Goal: Transaction & Acquisition: Purchase product/service

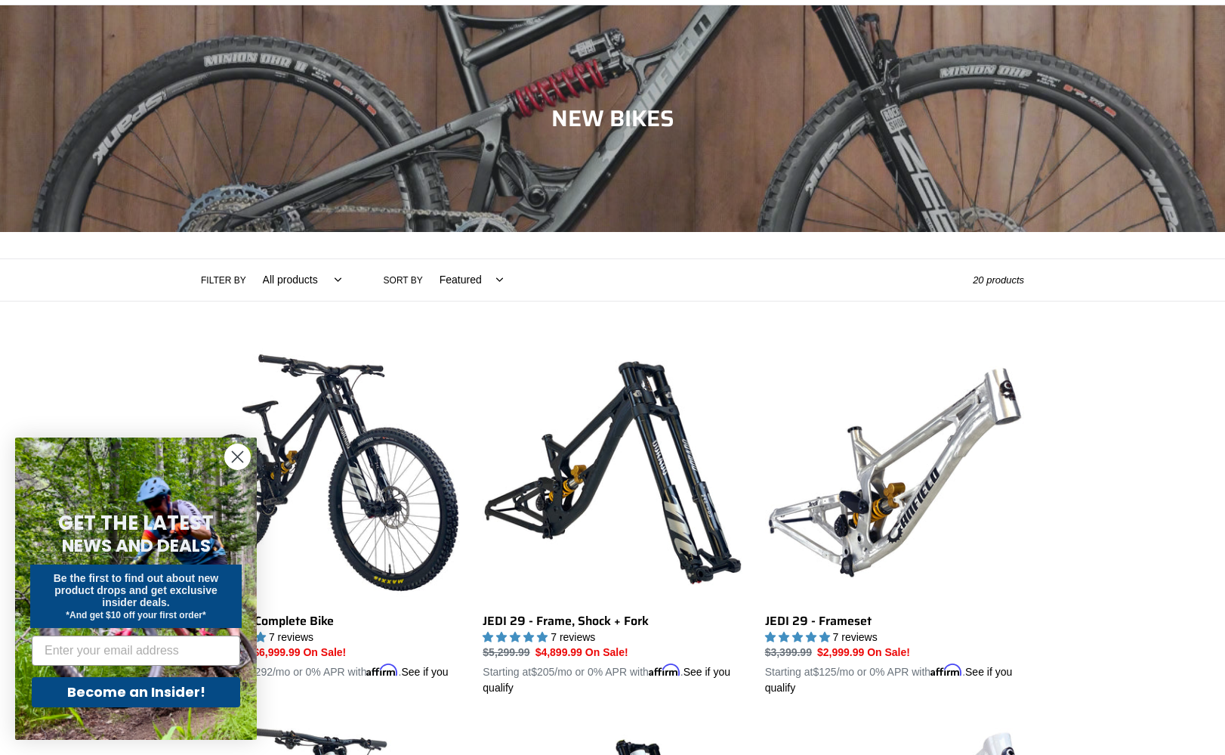
scroll to position [76, 0]
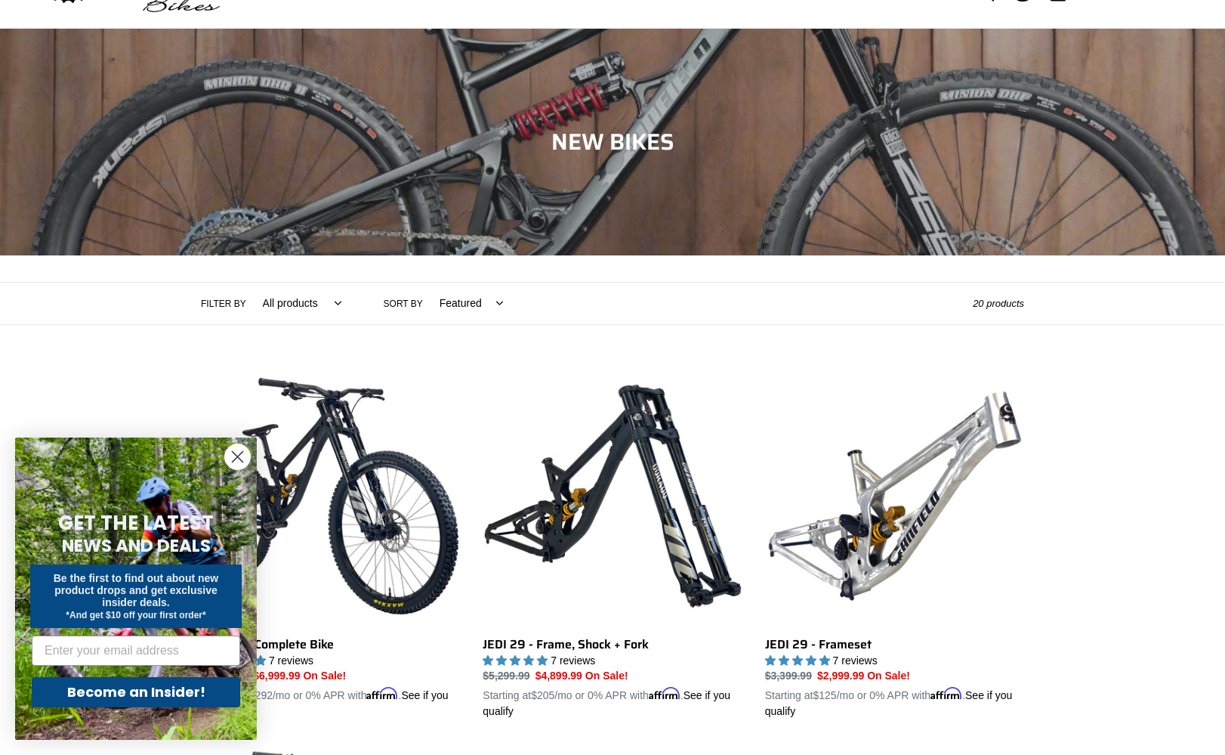
click at [234, 454] on icon "Close dialog" at bounding box center [238, 457] width 11 height 11
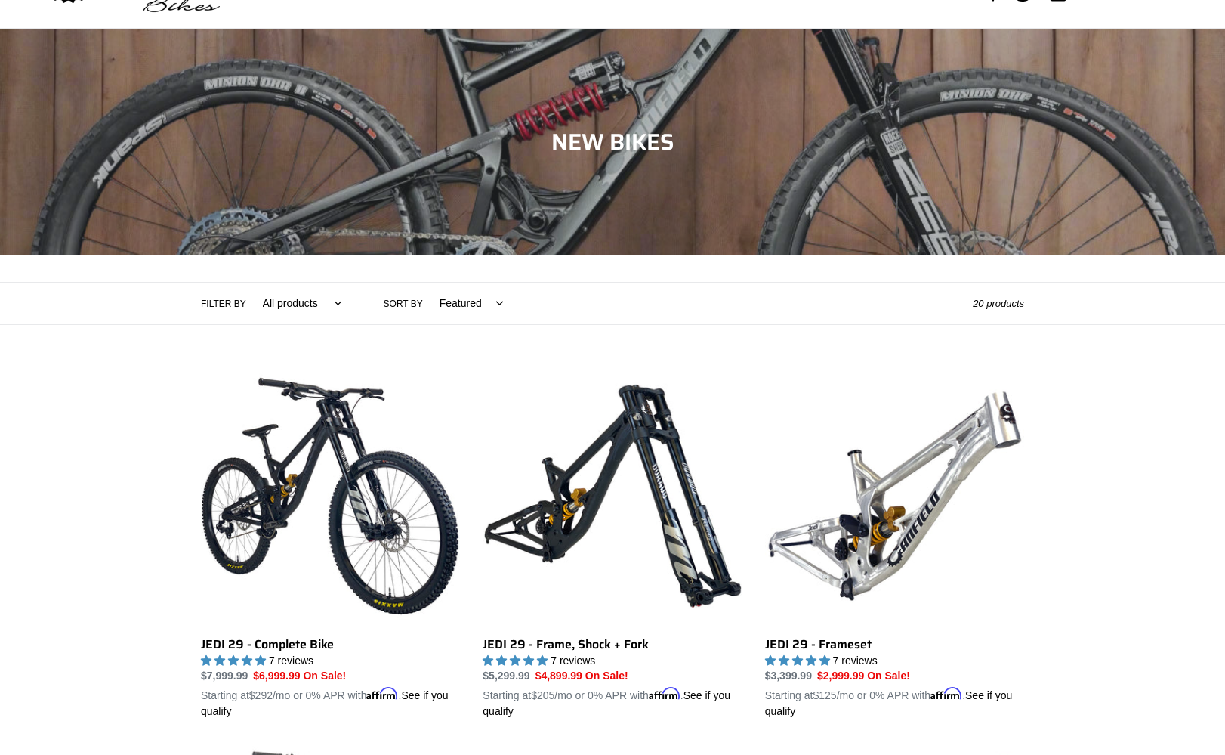
scroll to position [0, 0]
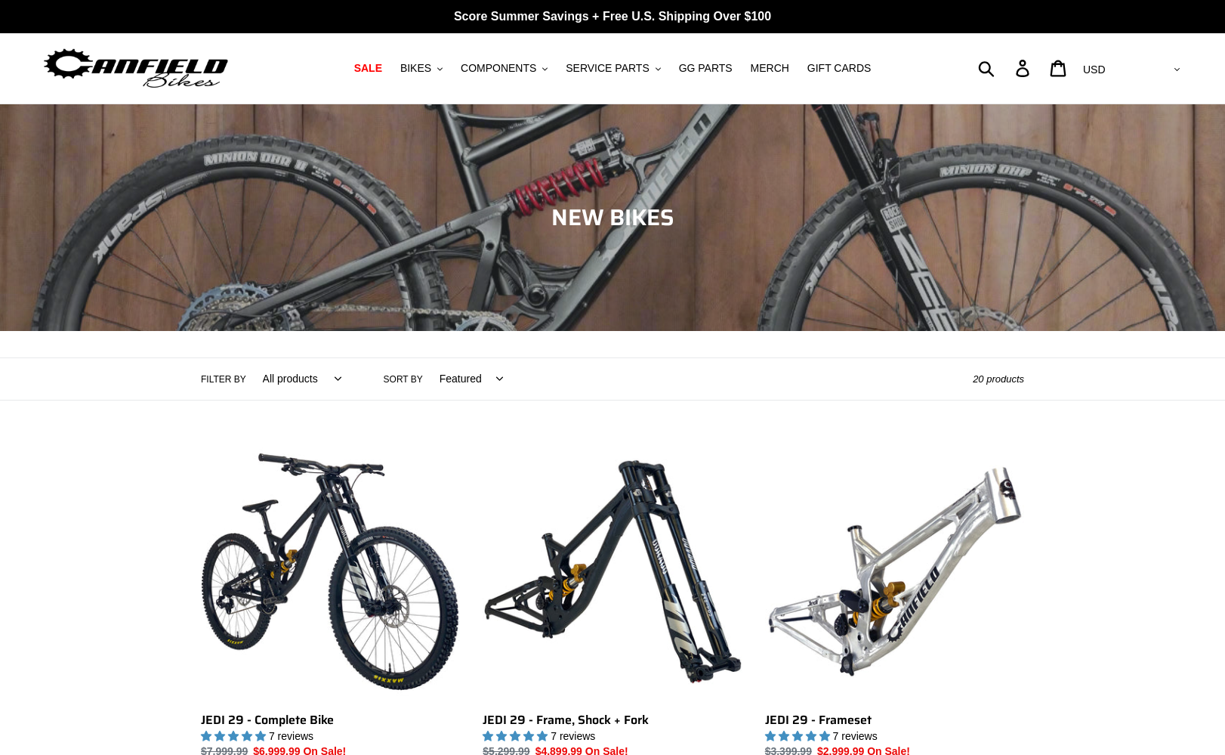
click at [431, 331] on div "Collection: NEW BIKES" at bounding box center [612, 331] width 1225 height 0
click at [431, 67] on span "BIKES" at bounding box center [415, 68] width 31 height 13
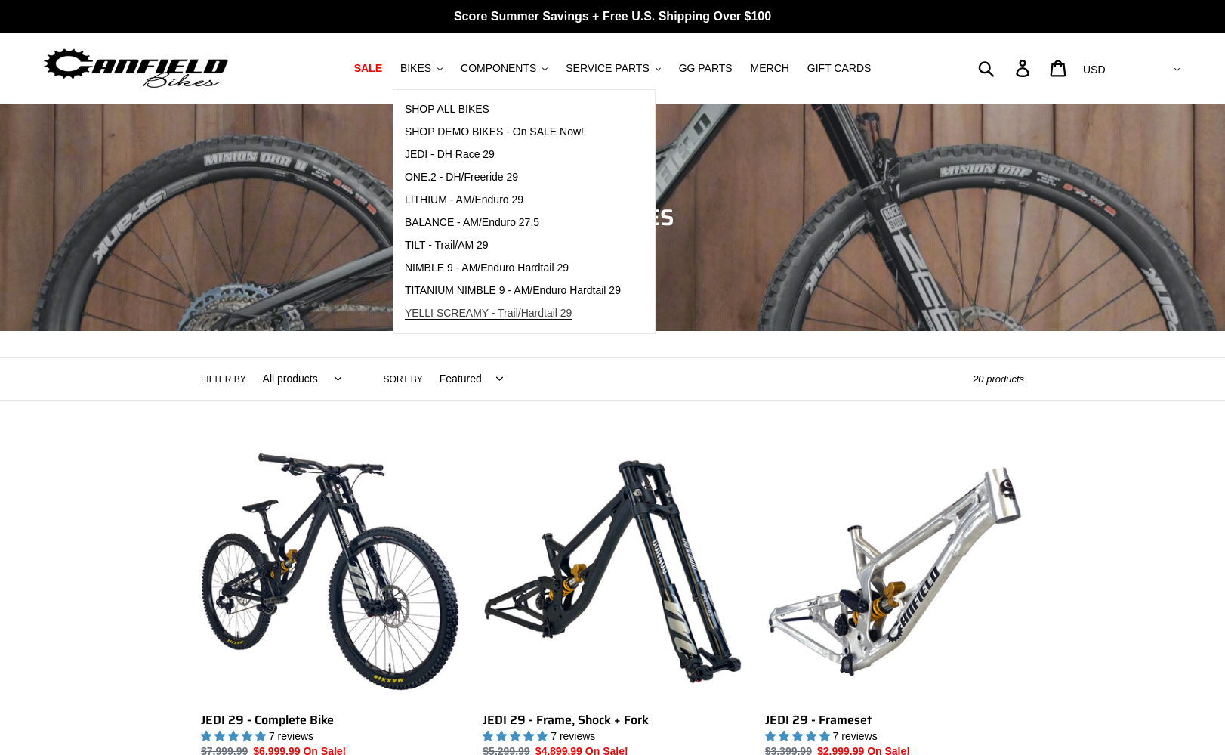
click at [477, 313] on span "YELLI SCREAMY - Trail/Hardtail 29" at bounding box center [489, 313] width 168 height 13
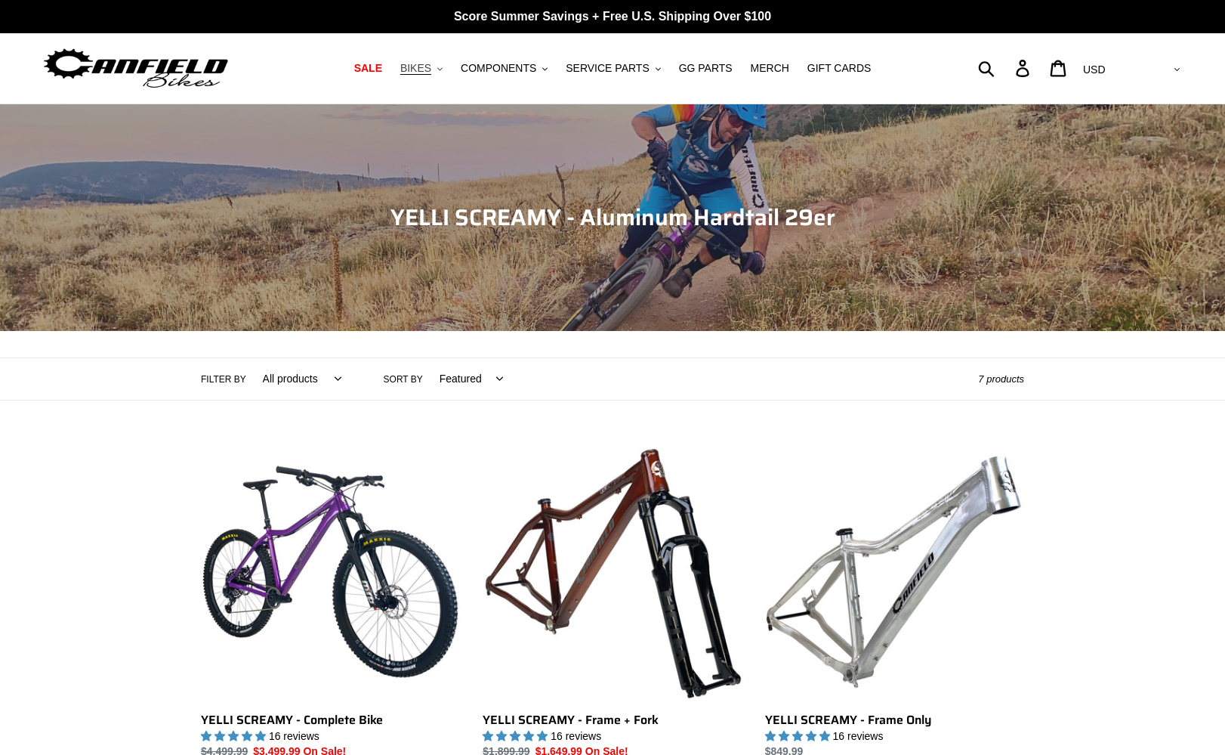
click at [431, 69] on span "BIKES" at bounding box center [415, 68] width 31 height 13
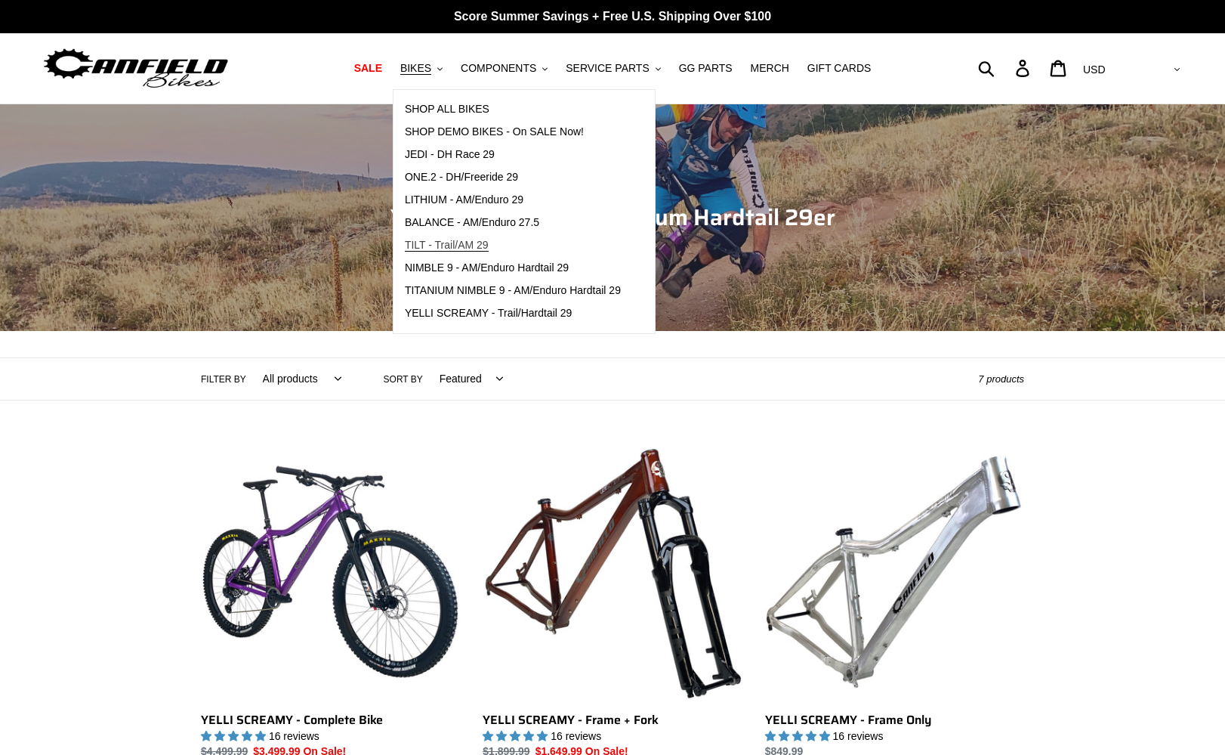
click at [448, 247] on span "TILT - Trail/AM 29" at bounding box center [447, 245] width 84 height 13
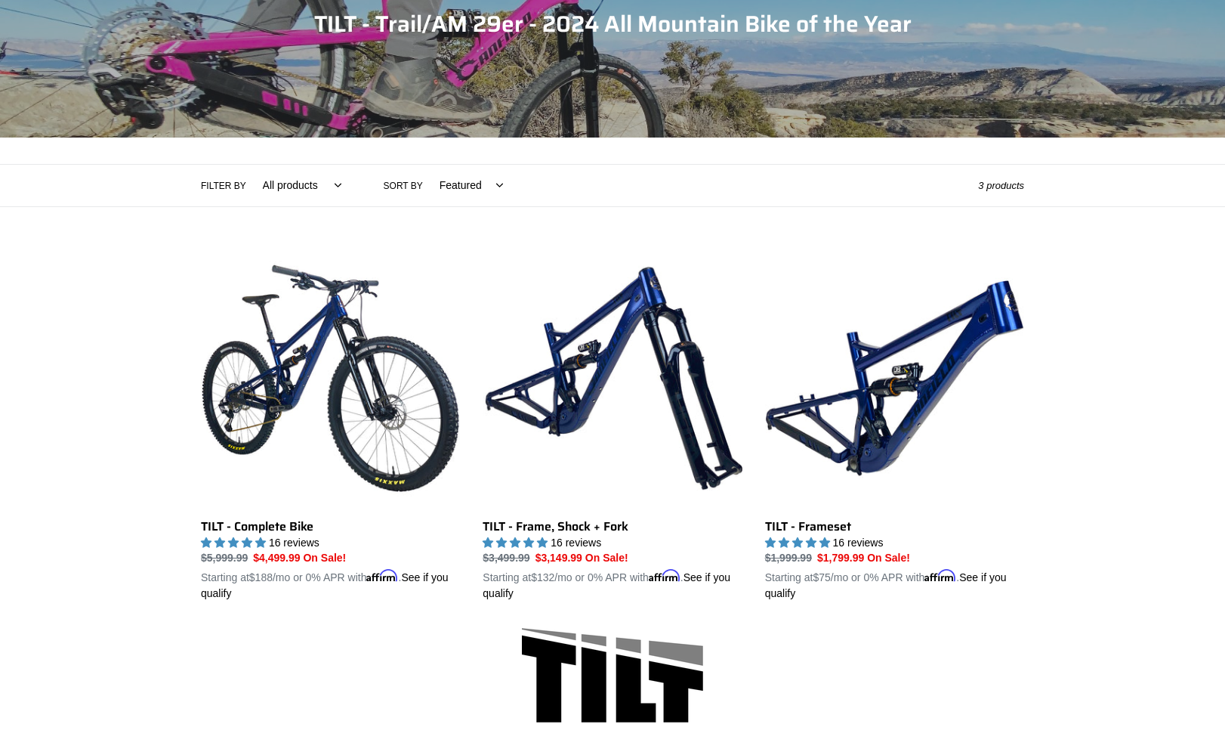
scroll to position [151, 0]
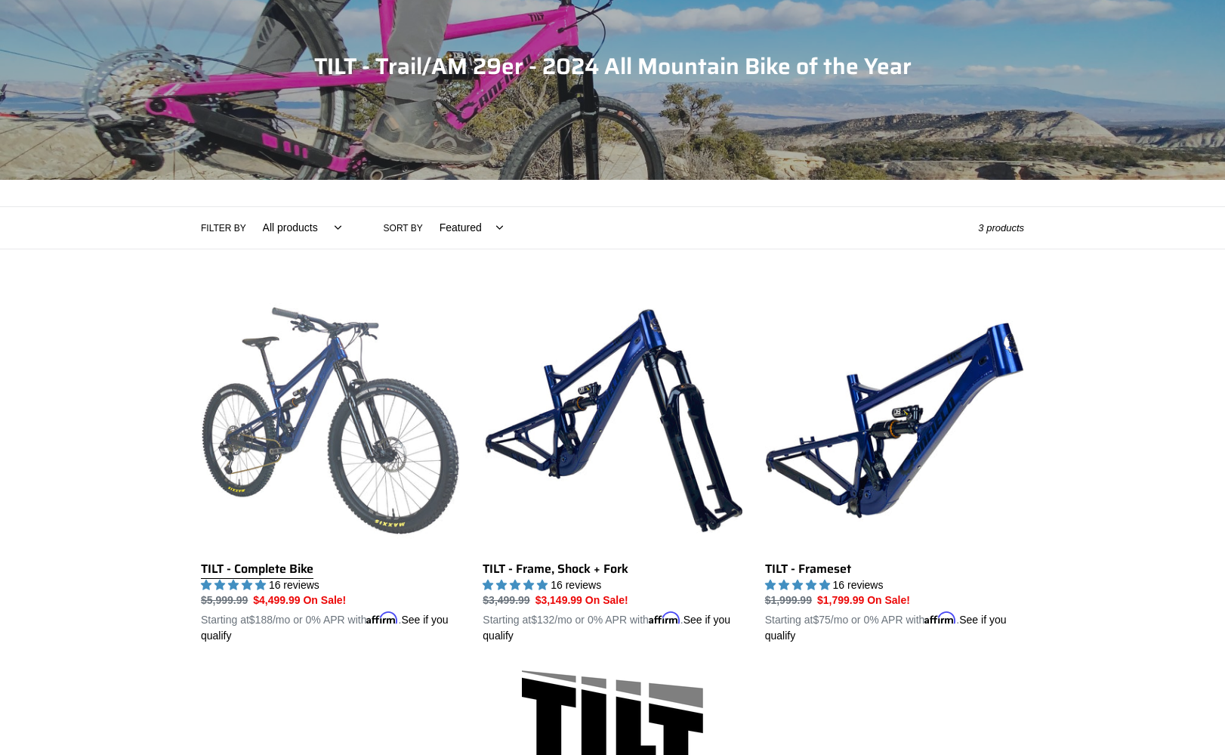
click at [310, 395] on link "TILT - Complete Bike" at bounding box center [330, 468] width 259 height 354
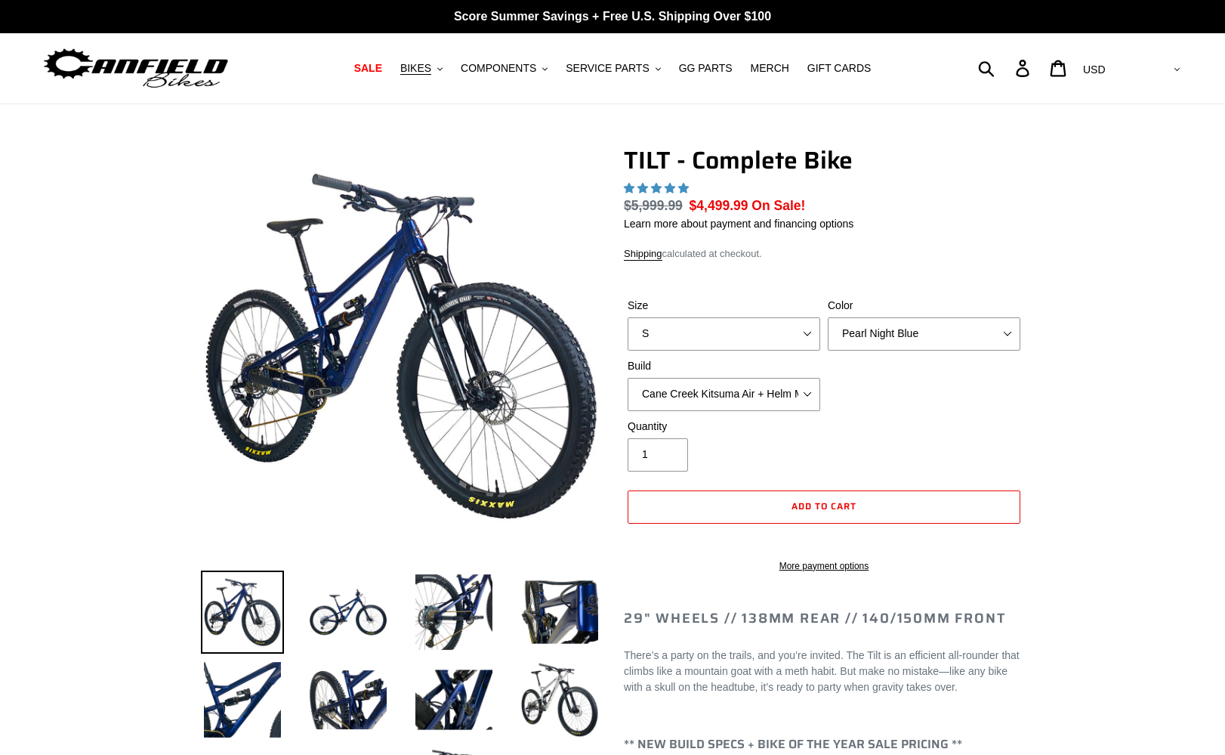
select select "highest-rating"
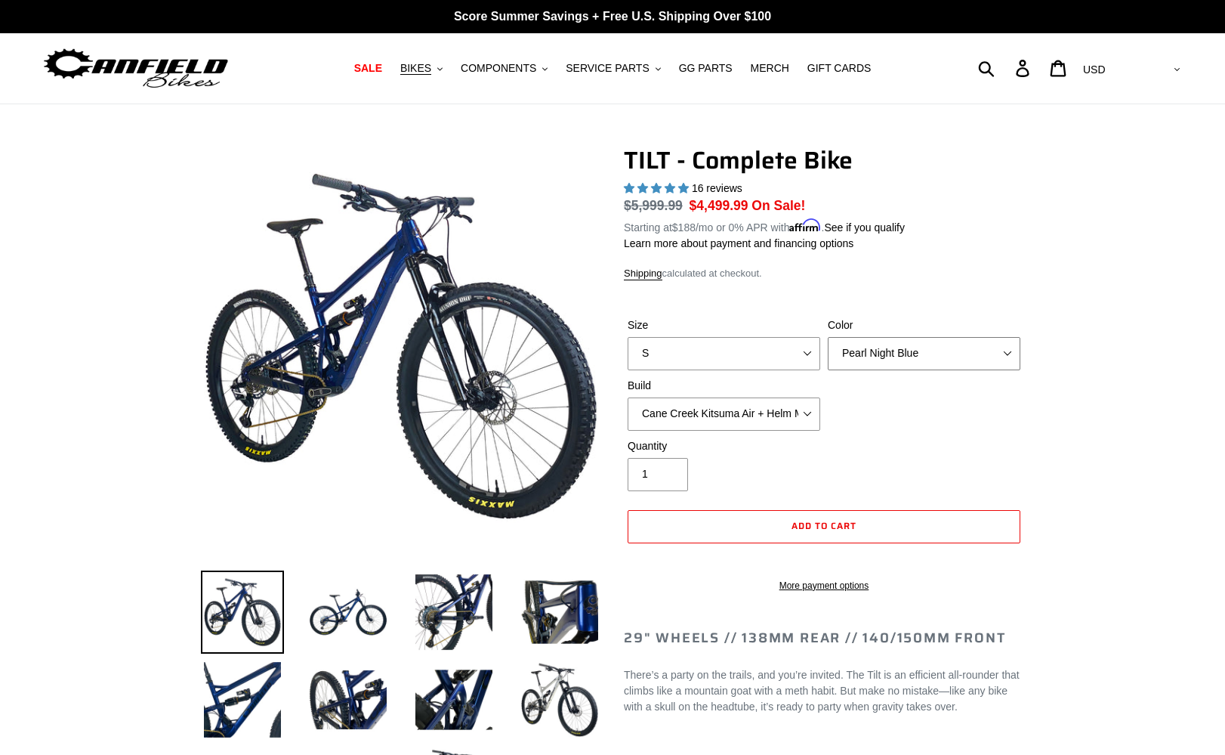
click at [925, 355] on select "Pearl Night Blue Stealth Silver Raw" at bounding box center [924, 353] width 193 height 33
click at [828, 337] on select "Pearl Night Blue Stealth Silver Raw" at bounding box center [924, 353] width 193 height 33
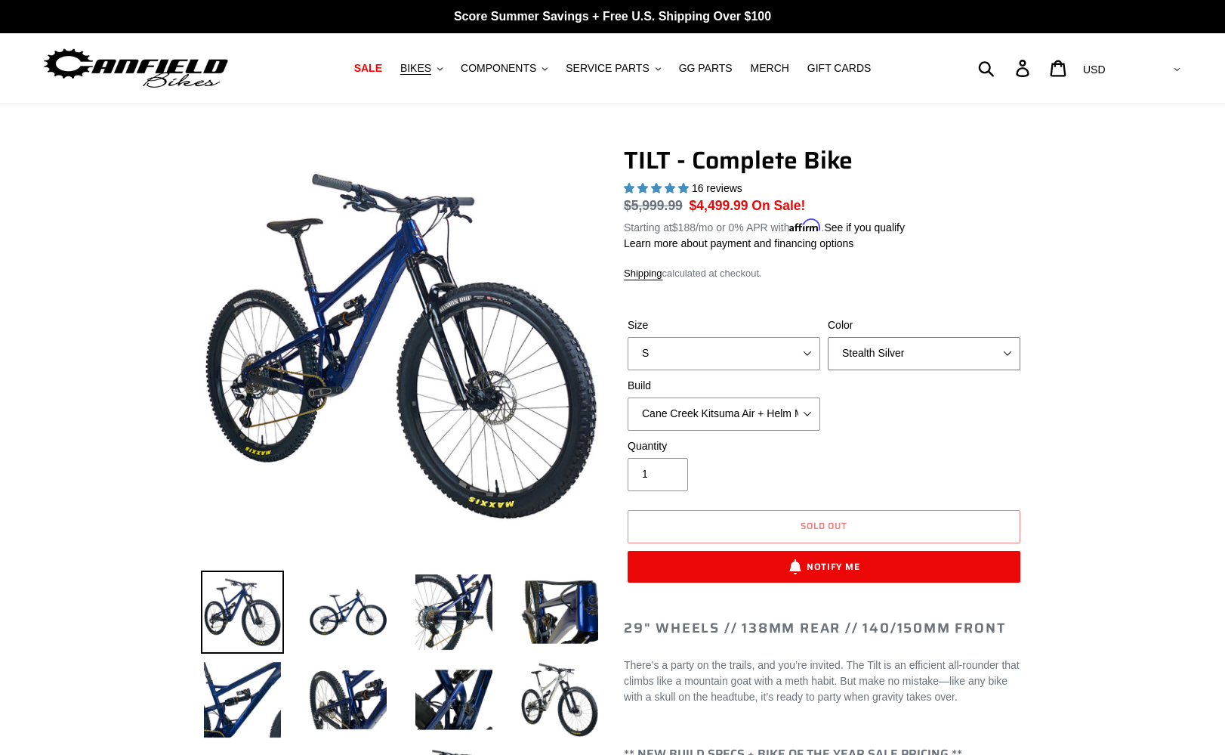
click at [893, 350] on select "Pearl Night Blue Stealth Silver Raw" at bounding box center [924, 353] width 193 height 33
select select "Raw"
click at [828, 337] on select "Pearl Night Blue Stealth Silver Raw" at bounding box center [924, 353] width 193 height 33
click at [570, 689] on img at bounding box center [559, 699] width 83 height 83
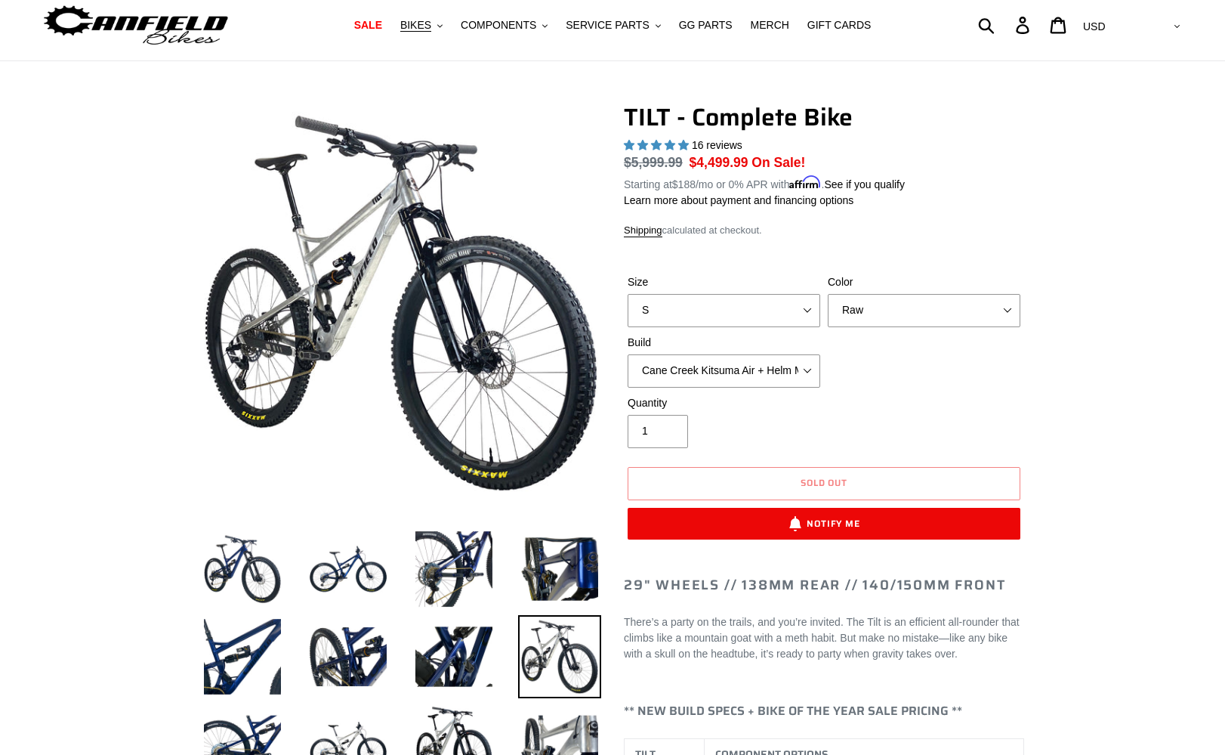
scroll to position [76, 0]
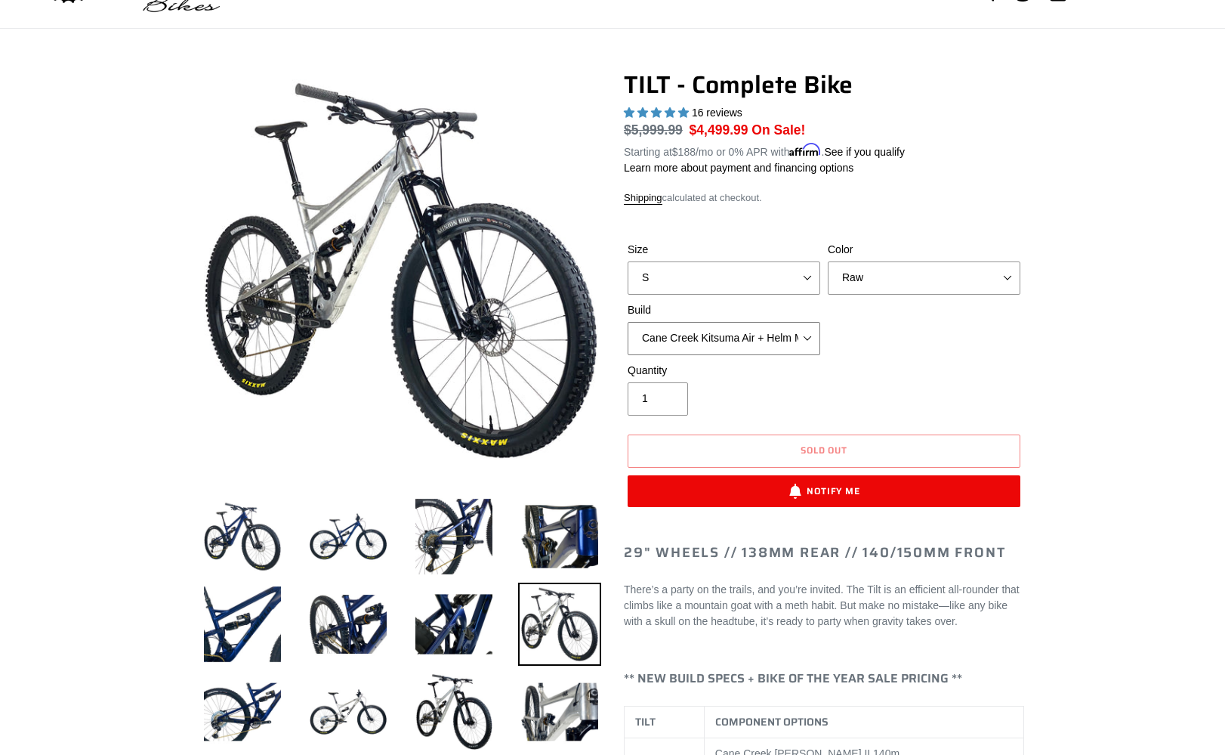
click at [756, 338] on select "Cane Creek Kitsuma Air + Helm MKII 140 + SRAM GX Cane Creek Kitsuma Air + Helm …" at bounding box center [724, 338] width 193 height 33
click at [628, 322] on select "Cane Creek Kitsuma Air + Helm MKII 140 + SRAM GX Cane Creek Kitsuma Air + Helm …" at bounding box center [724, 338] width 193 height 33
click at [803, 335] on select "Cane Creek Kitsuma Air + Helm MKII 140 + SRAM GX Cane Creek Kitsuma Air + Helm …" at bounding box center [724, 338] width 193 height 33
click at [628, 322] on select "Cane Creek Kitsuma Air + Helm MKII 140 + SRAM GX Cane Creek Kitsuma Air + Helm …" at bounding box center [724, 338] width 193 height 33
click at [796, 333] on select "Cane Creek Kitsuma Air + Helm MKII 140 + SRAM GX Cane Creek Kitsuma Air + Helm …" at bounding box center [724, 338] width 193 height 33
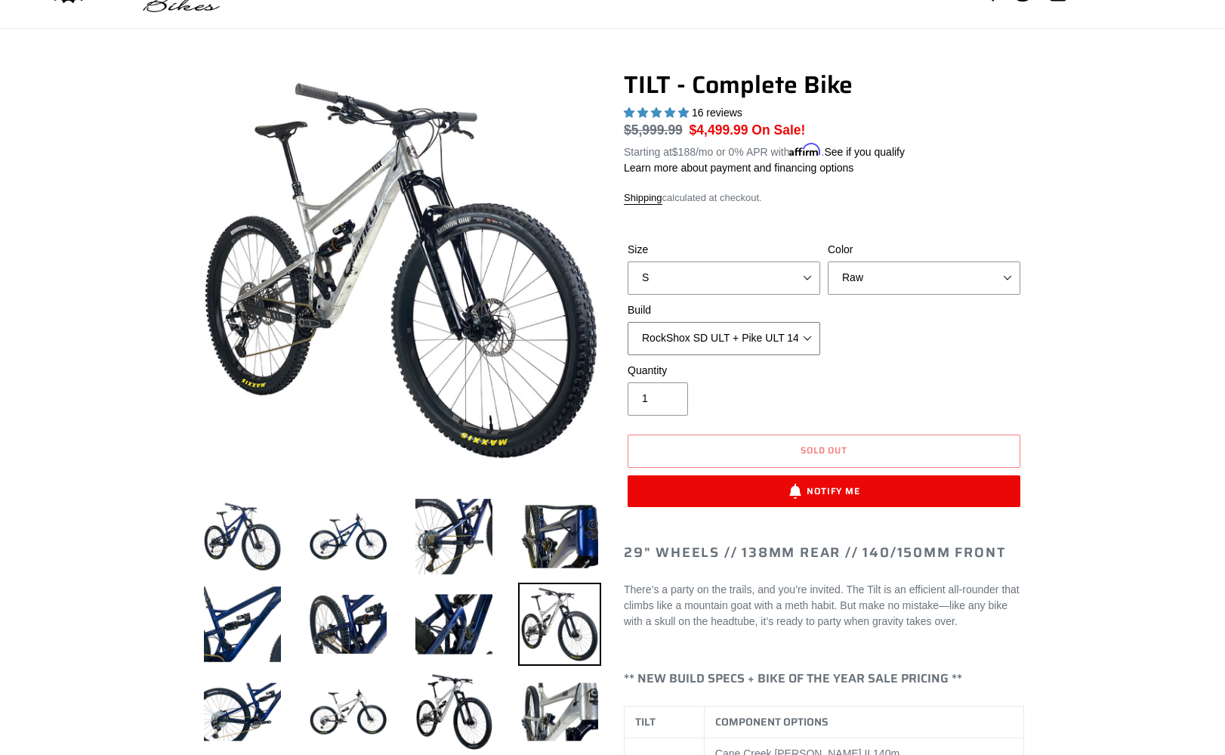
select select "Cane Creek Kitsuma Air + Helm MKII 140 + SRAM XO1"
click at [628, 322] on select "Cane Creek Kitsuma Air + Helm MKII 140 + SRAM GX Cane Creek Kitsuma Air + Helm …" at bounding box center [724, 338] width 193 height 33
click at [783, 330] on select "Cane Creek Kitsuma Air + Helm MKII 140 + SRAM GX Cane Creek Kitsuma Air + Helm …" at bounding box center [724, 338] width 193 height 33
click at [334, 702] on img at bounding box center [348, 711] width 83 height 83
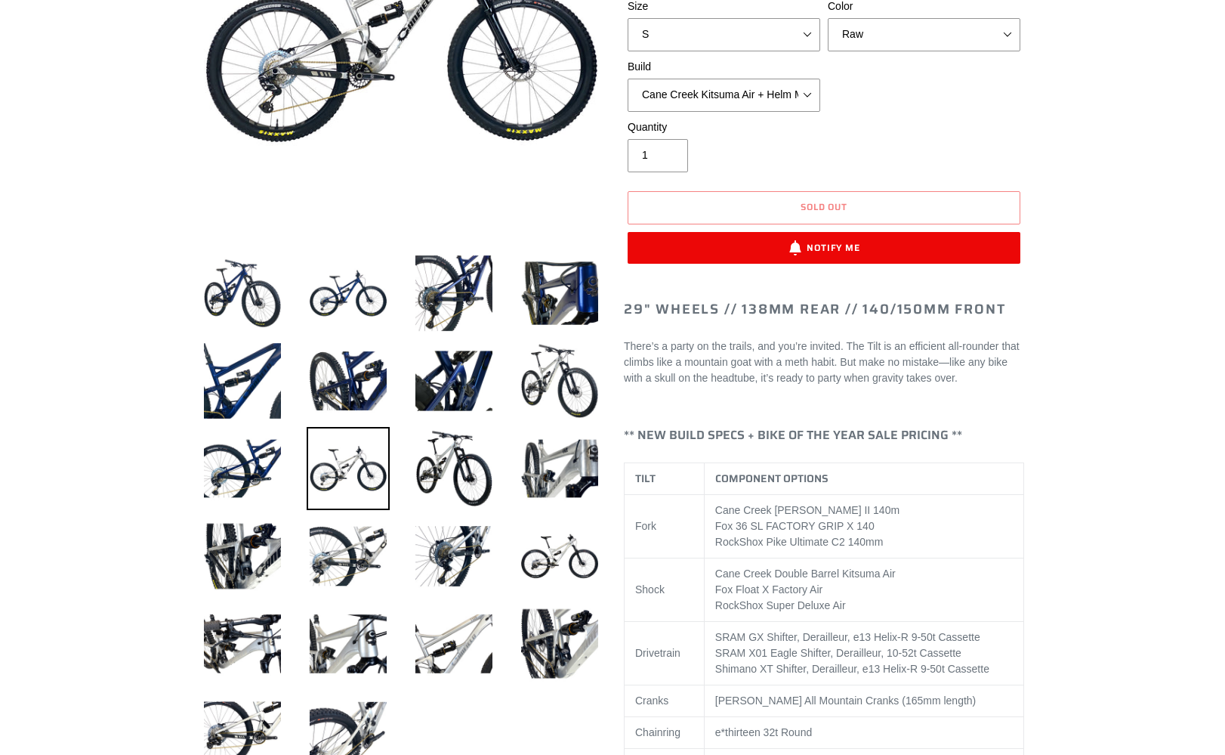
scroll to position [227, 0]
